Goal: Information Seeking & Learning: Learn about a topic

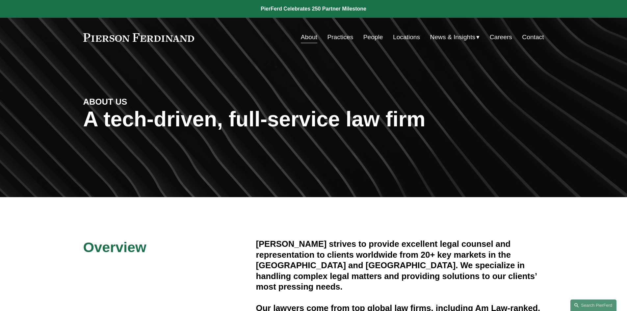
click at [341, 38] on link "Practices" at bounding box center [340, 37] width 26 height 13
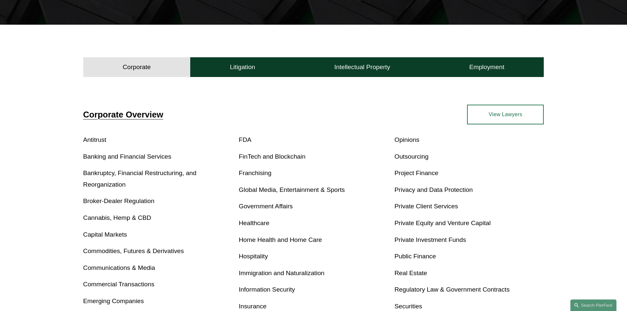
scroll to position [175, 0]
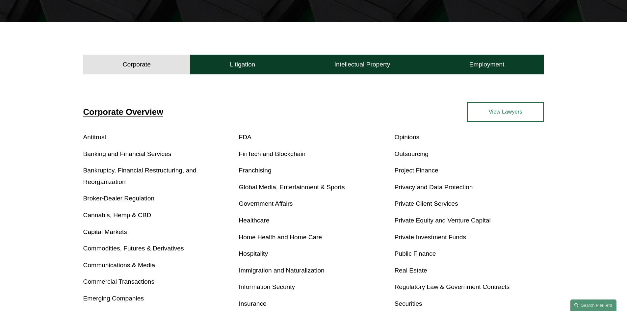
click at [417, 156] on link "Outsourcing" at bounding box center [411, 153] width 34 height 7
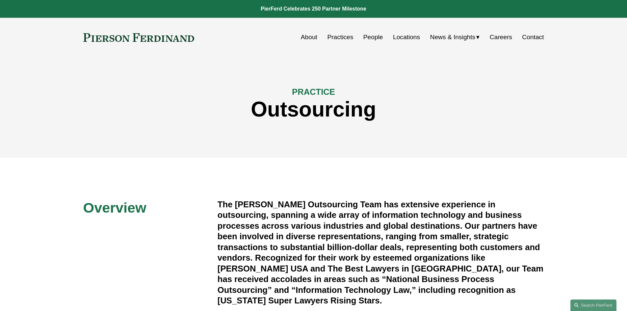
click at [375, 38] on link "People" at bounding box center [373, 37] width 20 height 13
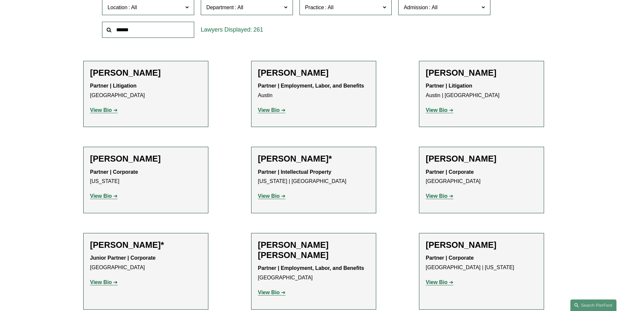
scroll to position [238, 0]
click at [435, 198] on strong "View Bio" at bounding box center [437, 196] width 22 height 6
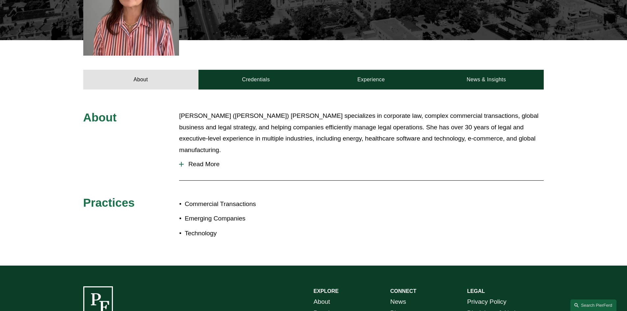
scroll to position [232, 0]
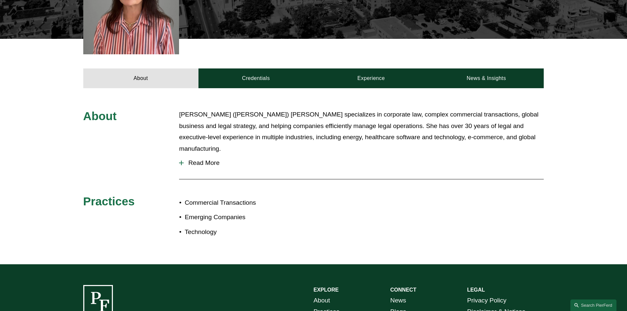
click at [180, 161] on div at bounding box center [181, 163] width 5 height 5
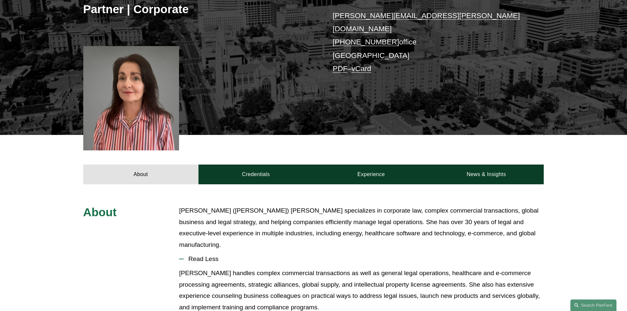
scroll to position [88, 0]
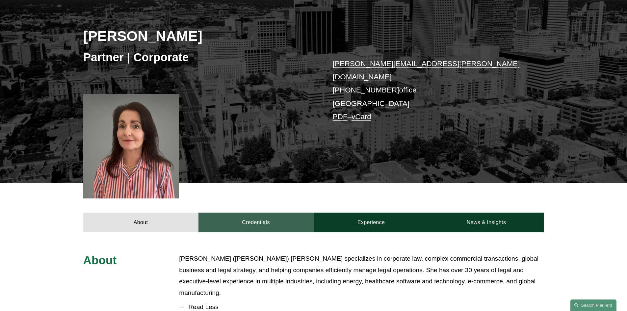
click at [259, 220] on link "Credentials" at bounding box center [255, 223] width 115 height 20
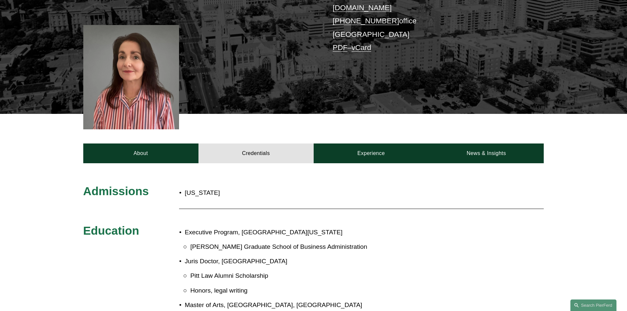
scroll to position [47, 0]
